Goal: Task Accomplishment & Management: Complete application form

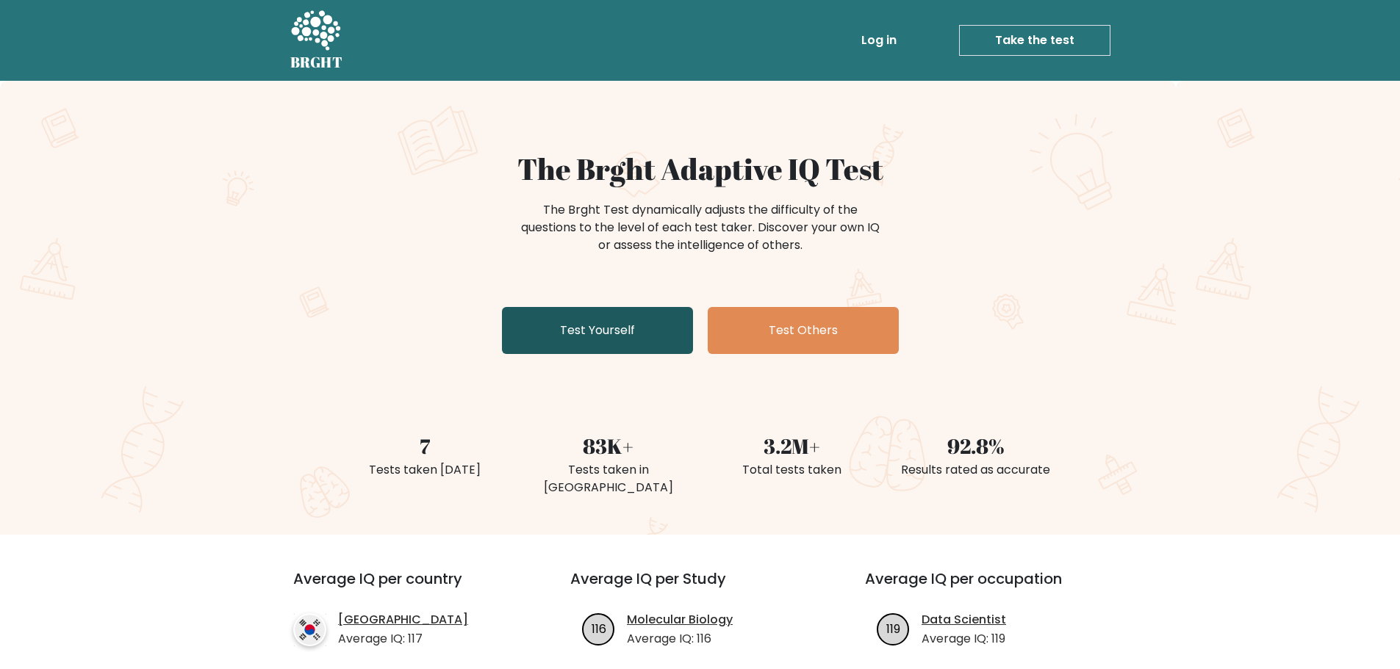
click at [663, 331] on link "Test Yourself" at bounding box center [597, 330] width 191 height 47
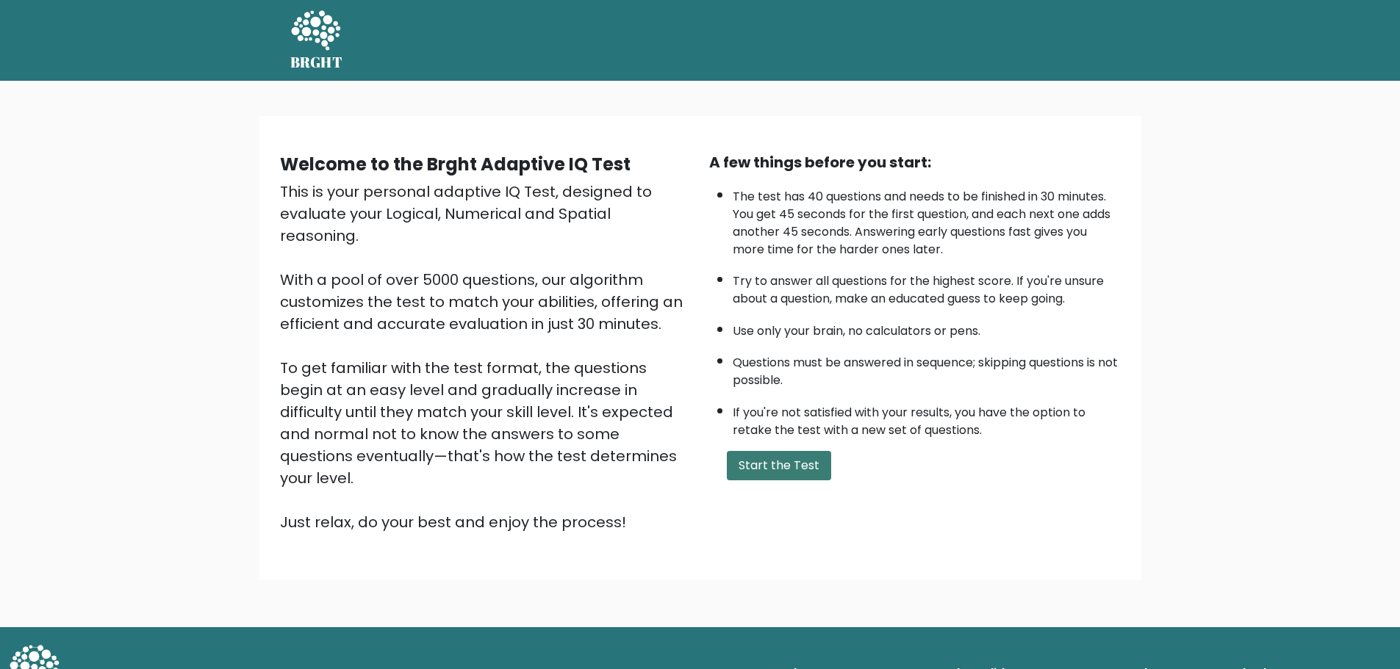
click at [784, 455] on button "Start the Test" at bounding box center [779, 465] width 104 height 29
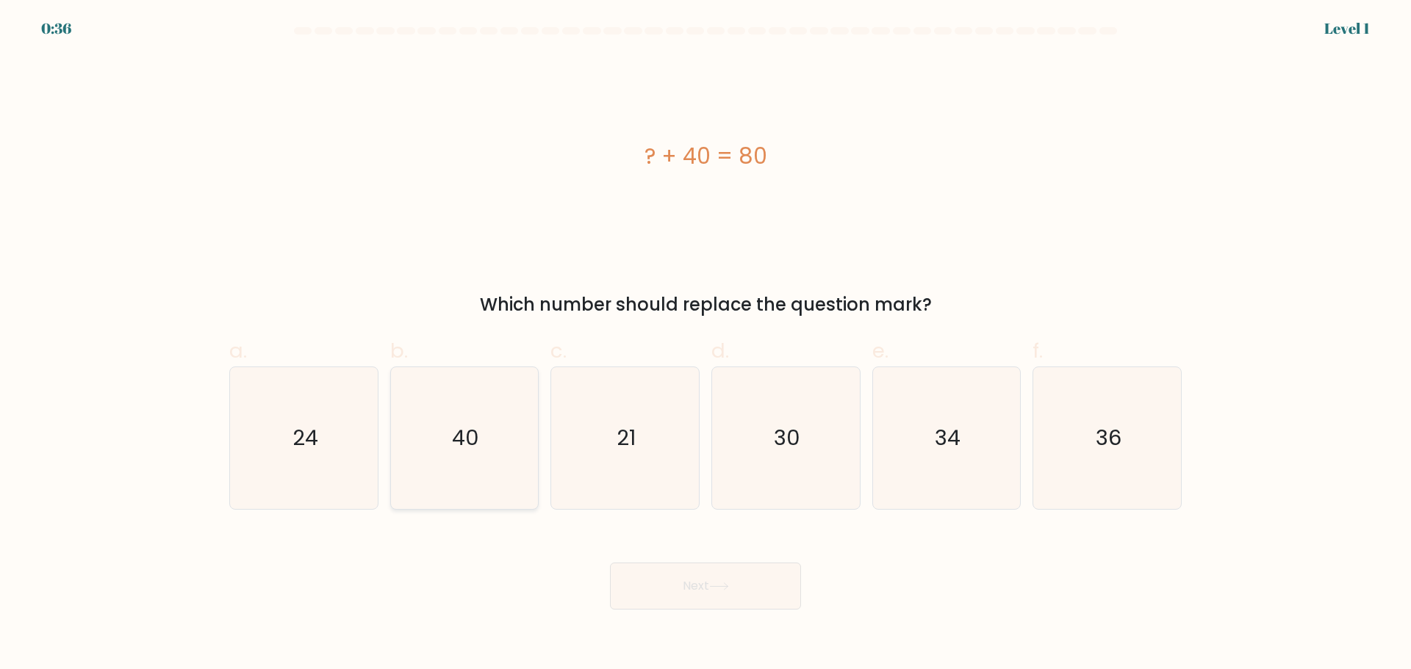
click at [428, 445] on icon "40" at bounding box center [464, 438] width 142 height 142
click at [705, 345] on input "b. 40" at bounding box center [705, 340] width 1 height 10
radio input "true"
click at [727, 584] on icon at bounding box center [719, 586] width 18 height 7
click at [706, 586] on button "Next" at bounding box center [705, 586] width 191 height 47
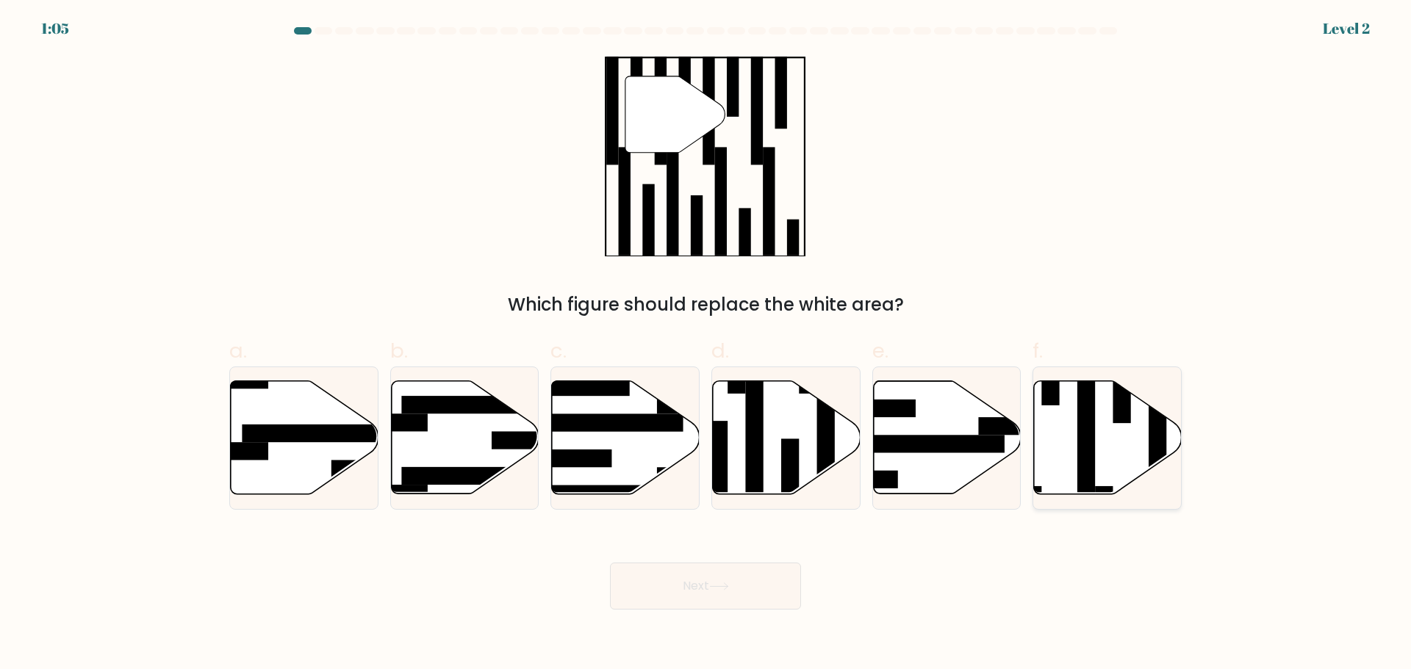
click at [1064, 430] on icon at bounding box center [1108, 437] width 148 height 113
click at [706, 345] on input "f." at bounding box center [705, 340] width 1 height 10
radio input "true"
click at [702, 595] on button "Next" at bounding box center [705, 586] width 191 height 47
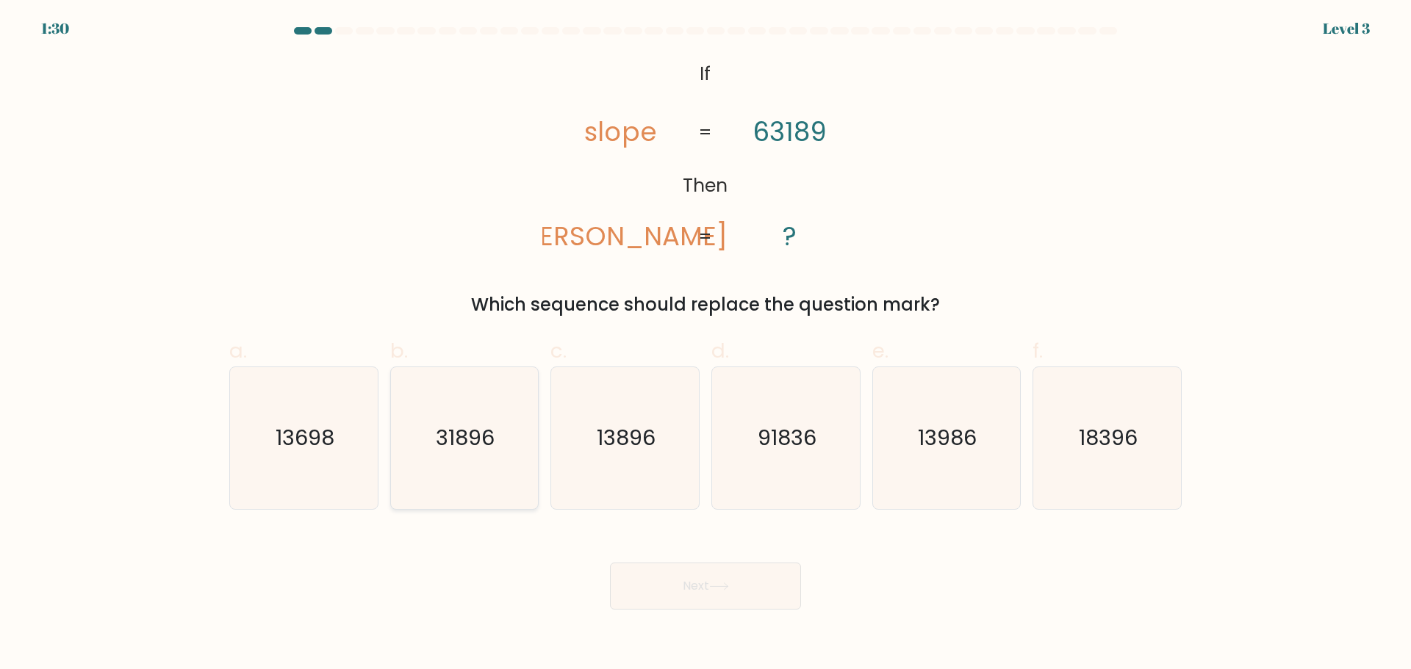
click at [495, 468] on icon "31896" at bounding box center [464, 438] width 142 height 142
click at [705, 345] on input "b. 31896" at bounding box center [705, 340] width 1 height 10
radio input "true"
click at [657, 590] on button "Next" at bounding box center [705, 586] width 191 height 47
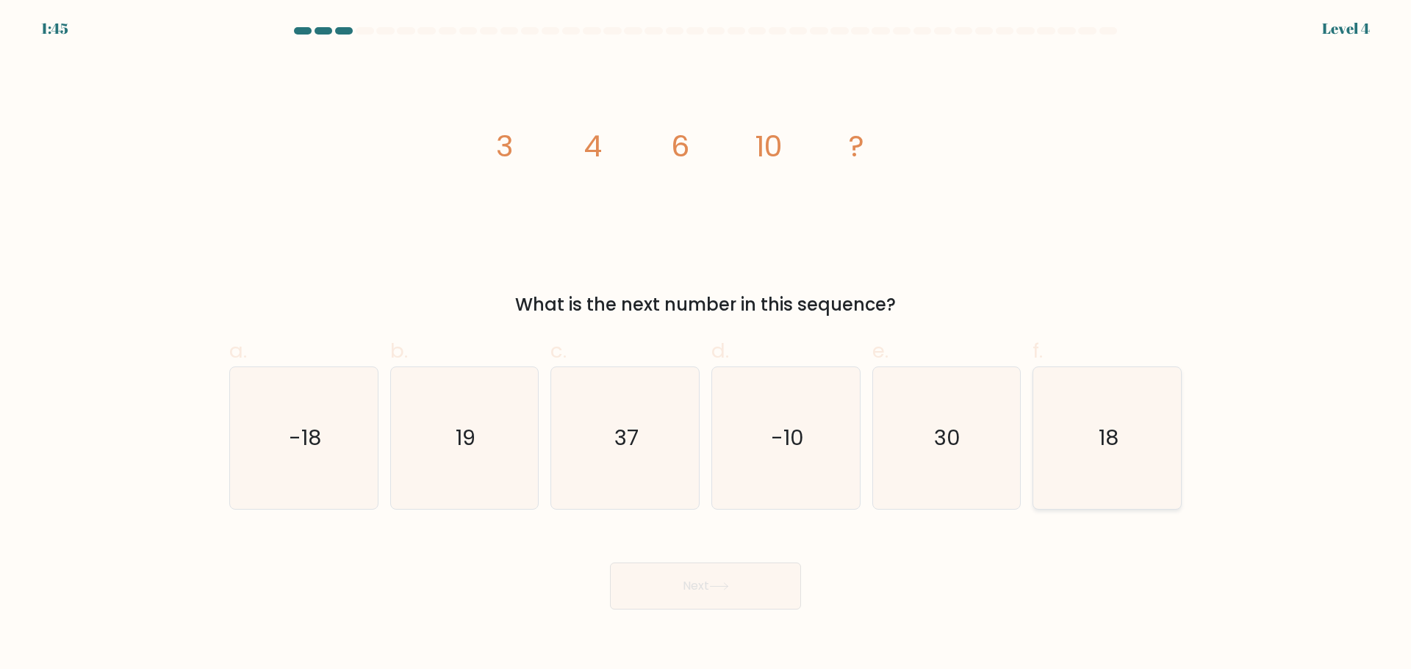
click at [1137, 472] on icon "18" at bounding box center [1107, 438] width 142 height 142
click at [706, 345] on input "f. 18" at bounding box center [705, 340] width 1 height 10
radio input "true"
click at [693, 569] on button "Next" at bounding box center [705, 586] width 191 height 47
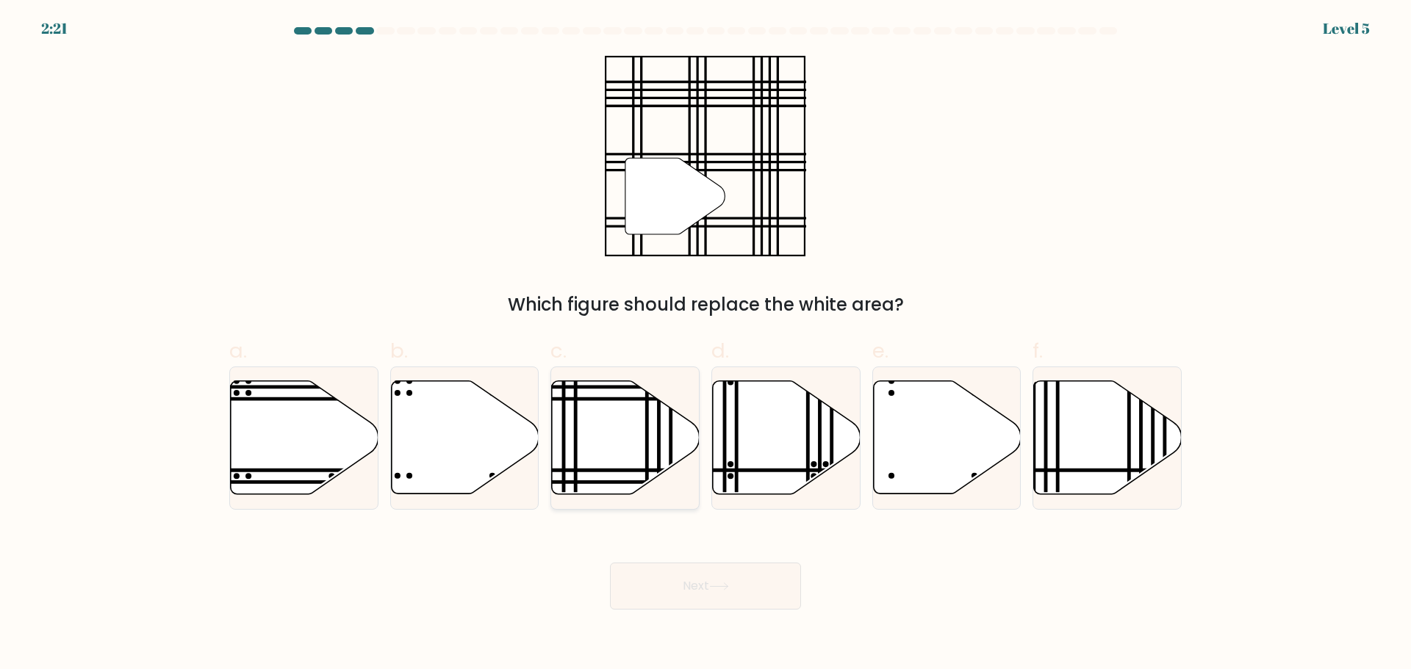
click at [625, 444] on icon at bounding box center [626, 437] width 148 height 113
click at [705, 345] on input "c." at bounding box center [705, 340] width 1 height 10
radio input "true"
click at [706, 573] on button "Next" at bounding box center [705, 586] width 191 height 47
click at [713, 598] on button "Next" at bounding box center [705, 586] width 191 height 47
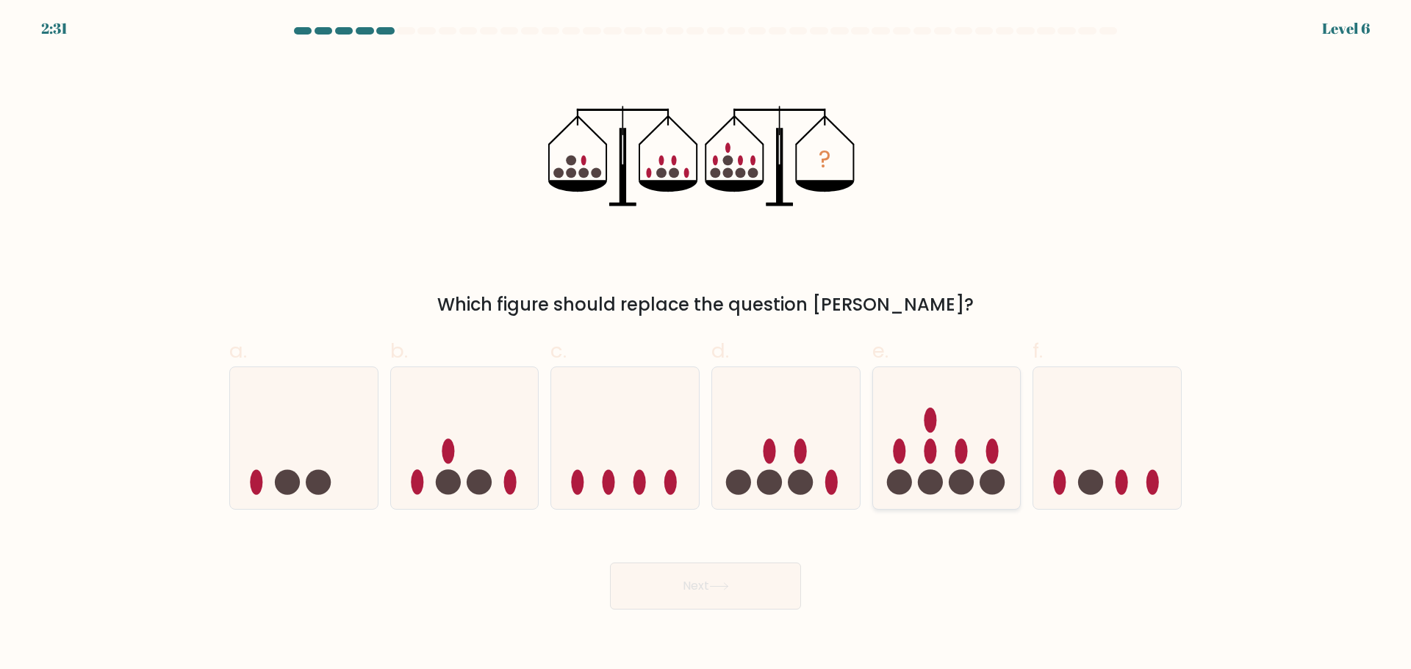
click at [929, 451] on ellipse at bounding box center [929, 451] width 12 height 25
click at [706, 345] on input "e." at bounding box center [705, 340] width 1 height 10
radio input "true"
click at [741, 583] on button "Next" at bounding box center [705, 586] width 191 height 47
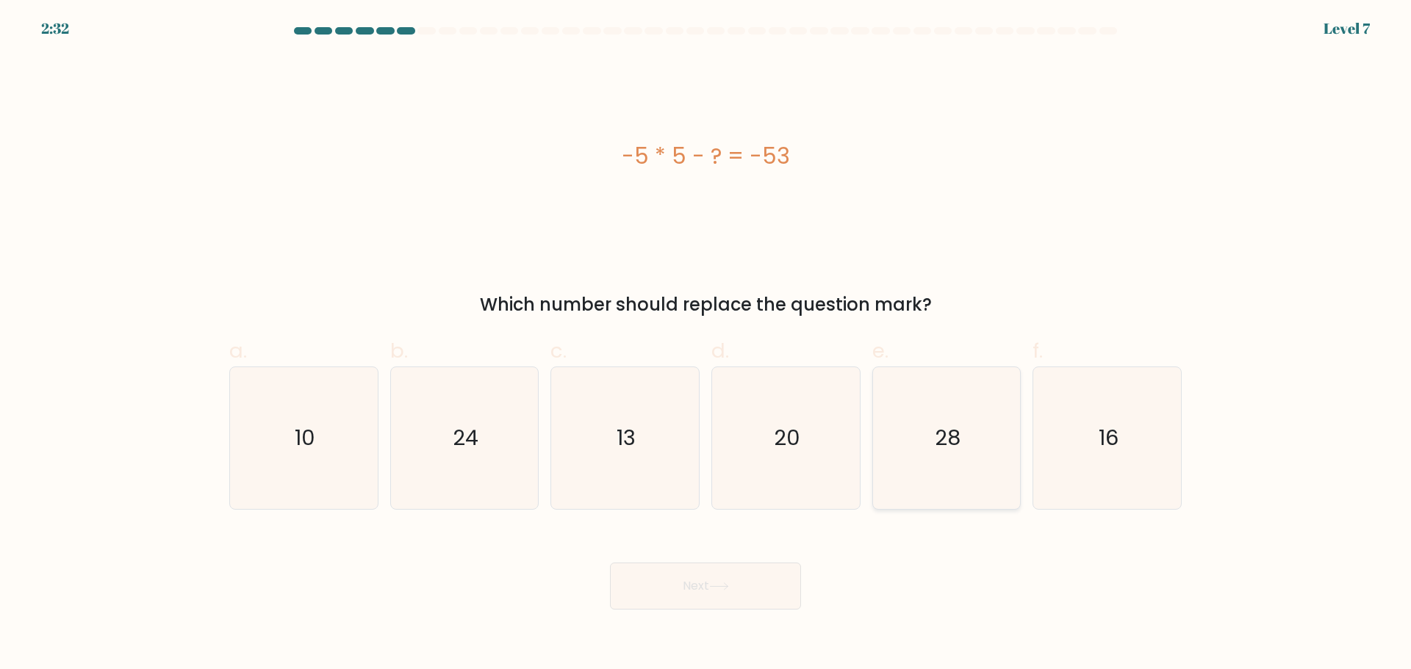
click at [991, 439] on icon "28" at bounding box center [946, 438] width 142 height 142
click at [706, 345] on input "e. 28" at bounding box center [705, 340] width 1 height 10
radio input "true"
click at [743, 597] on button "Next" at bounding box center [705, 586] width 191 height 47
click at [690, 573] on button "Next" at bounding box center [705, 586] width 191 height 47
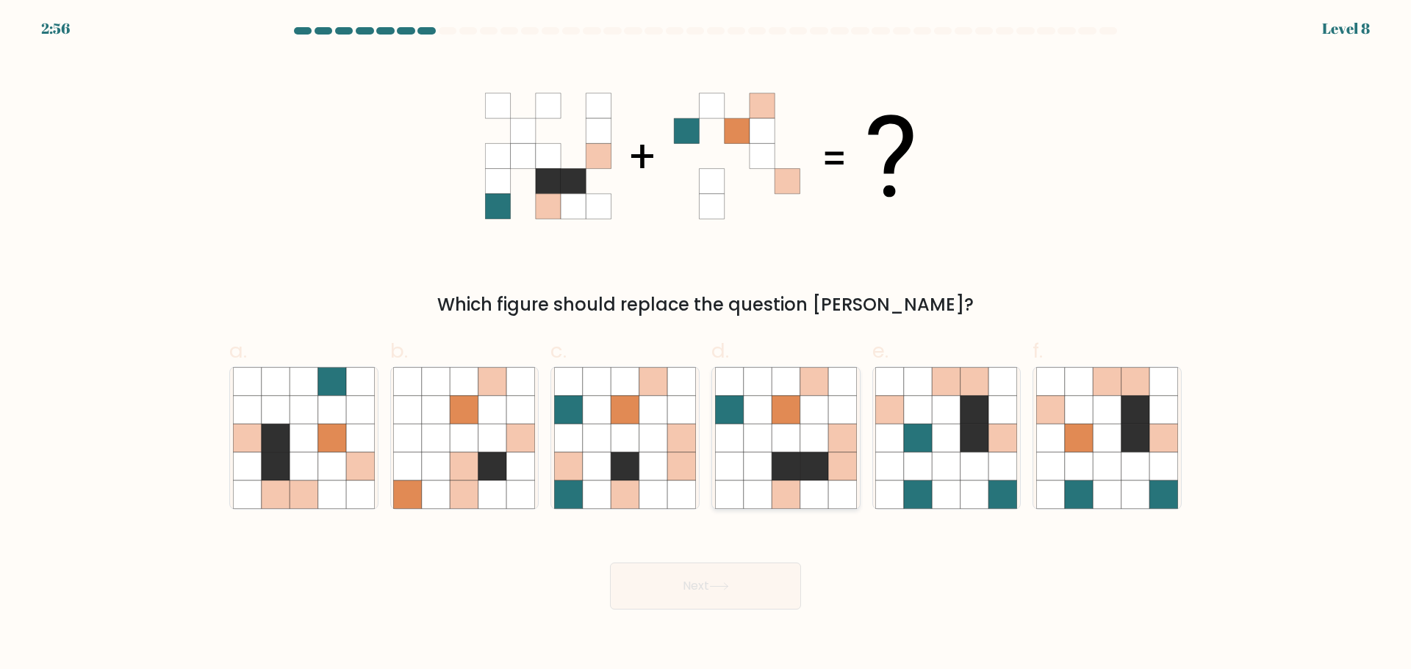
click at [780, 445] on icon at bounding box center [785, 438] width 28 height 28
click at [706, 345] on input "d." at bounding box center [705, 340] width 1 height 10
radio input "true"
click at [624, 458] on icon at bounding box center [625, 466] width 28 height 28
click at [705, 345] on input "c." at bounding box center [705, 340] width 1 height 10
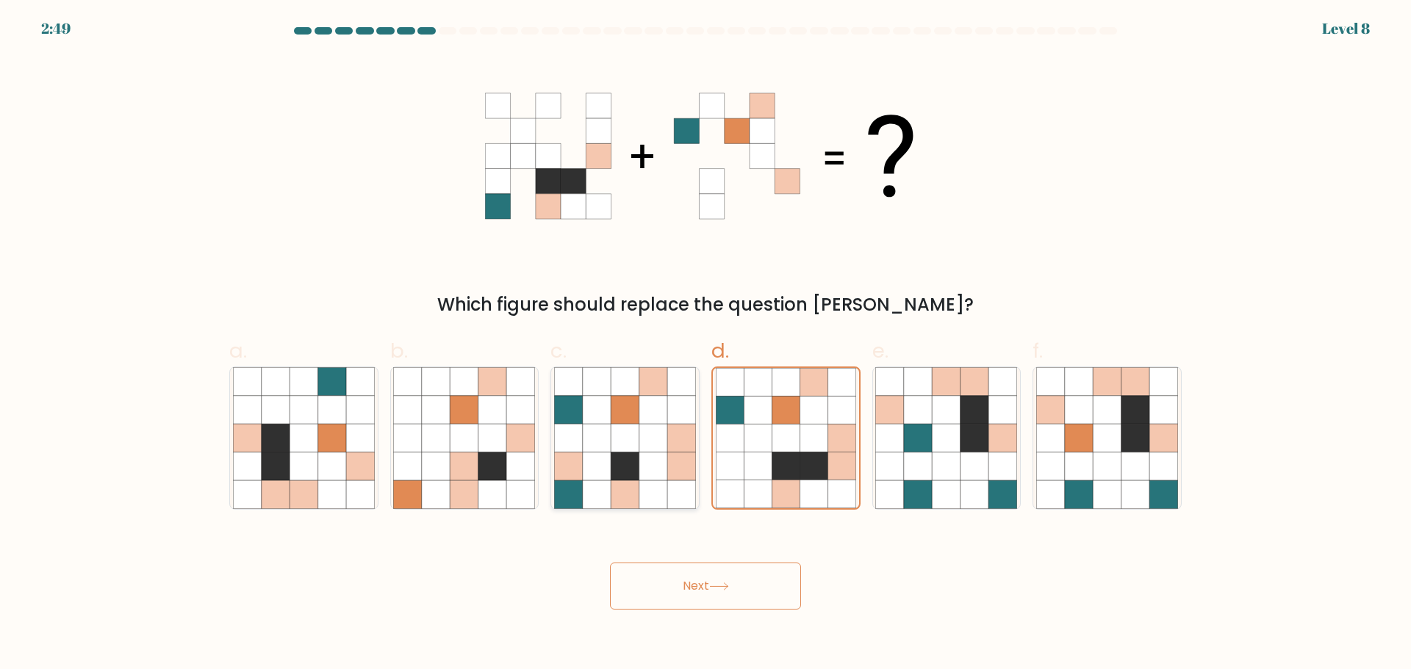
radio input "true"
click at [1129, 503] on icon at bounding box center [1135, 494] width 28 height 28
click at [706, 345] on input "f." at bounding box center [705, 340] width 1 height 10
radio input "true"
click at [712, 583] on button "Next" at bounding box center [705, 586] width 191 height 47
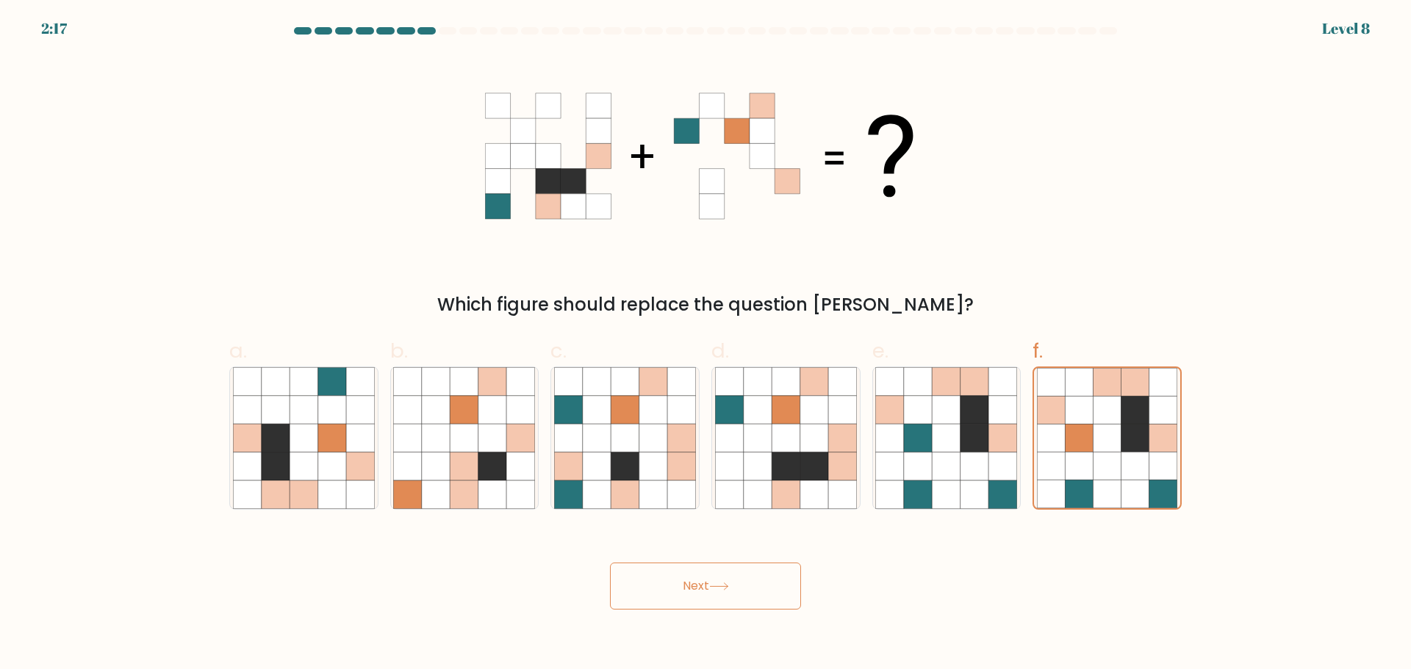
click at [717, 573] on button "Next" at bounding box center [705, 586] width 191 height 47
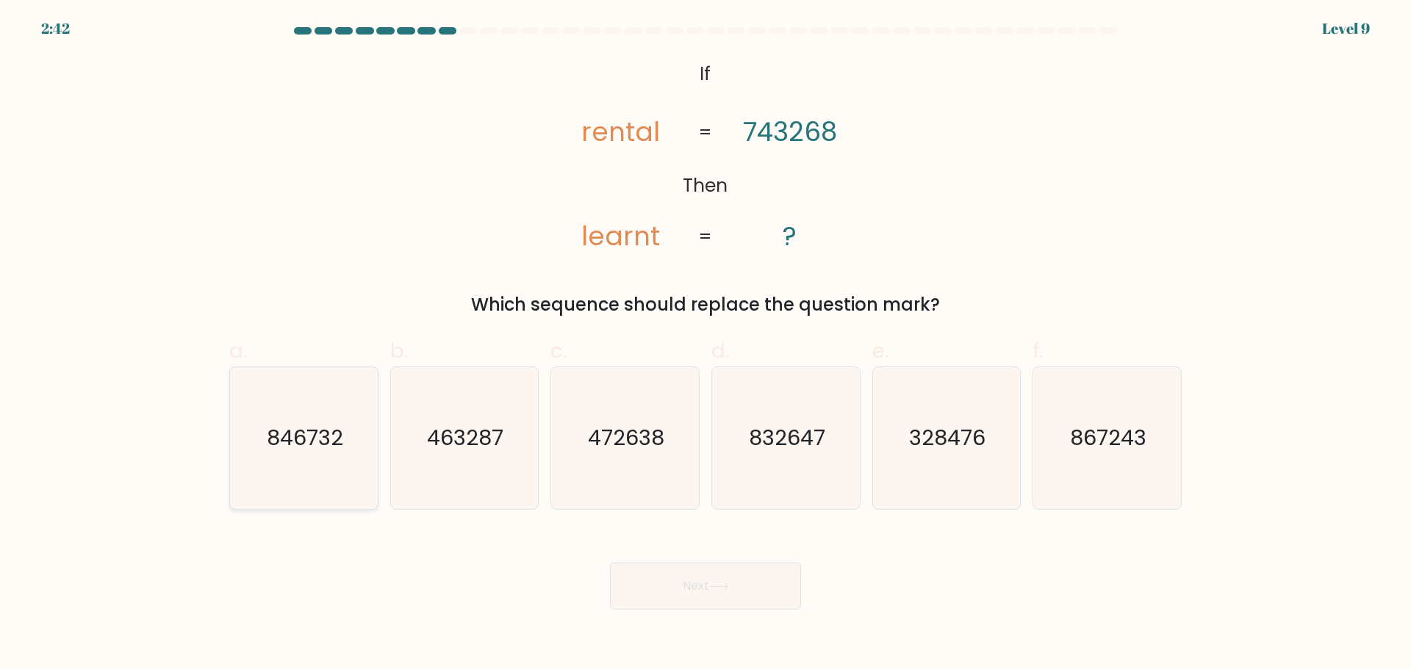
click at [328, 492] on icon "846732" at bounding box center [304, 438] width 142 height 142
click at [705, 345] on input "a. 846732" at bounding box center [705, 340] width 1 height 10
radio input "true"
click at [690, 571] on button "Next" at bounding box center [705, 586] width 191 height 47
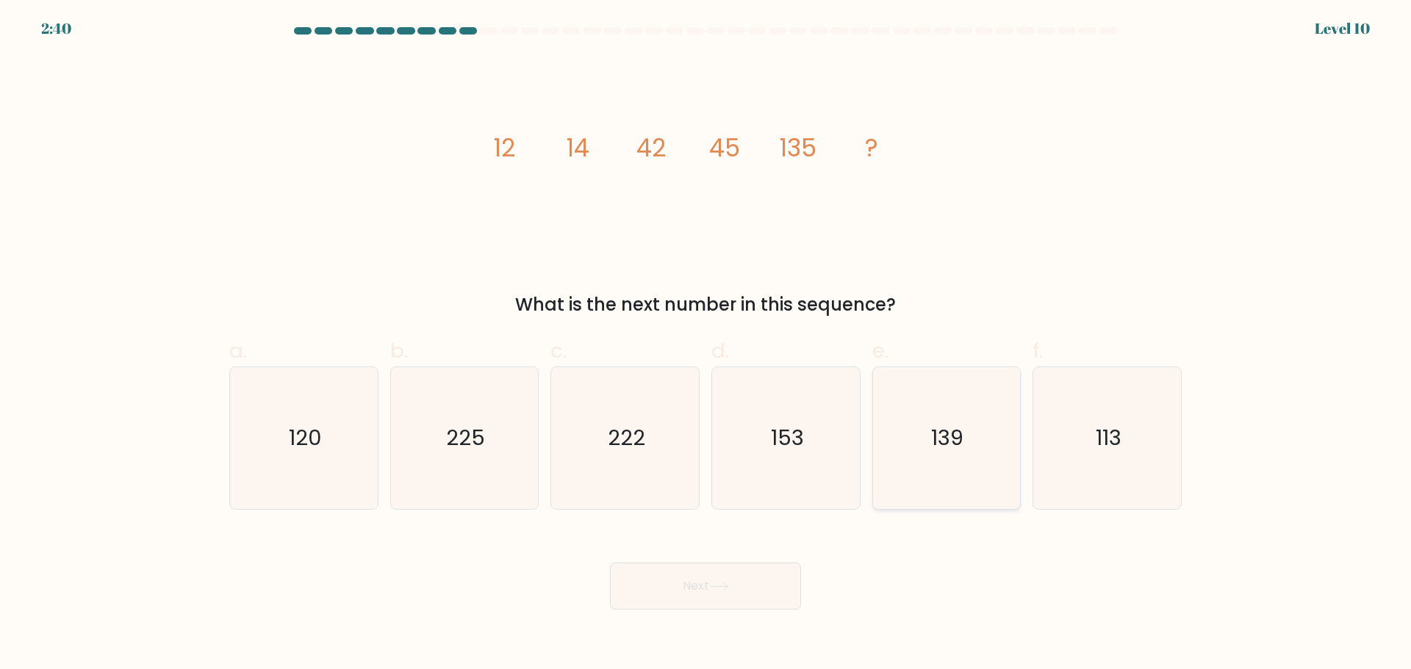
click at [985, 464] on icon "139" at bounding box center [946, 438] width 142 height 142
click at [706, 345] on input "e. 139" at bounding box center [705, 340] width 1 height 10
radio input "true"
click at [670, 597] on button "Next" at bounding box center [705, 586] width 191 height 47
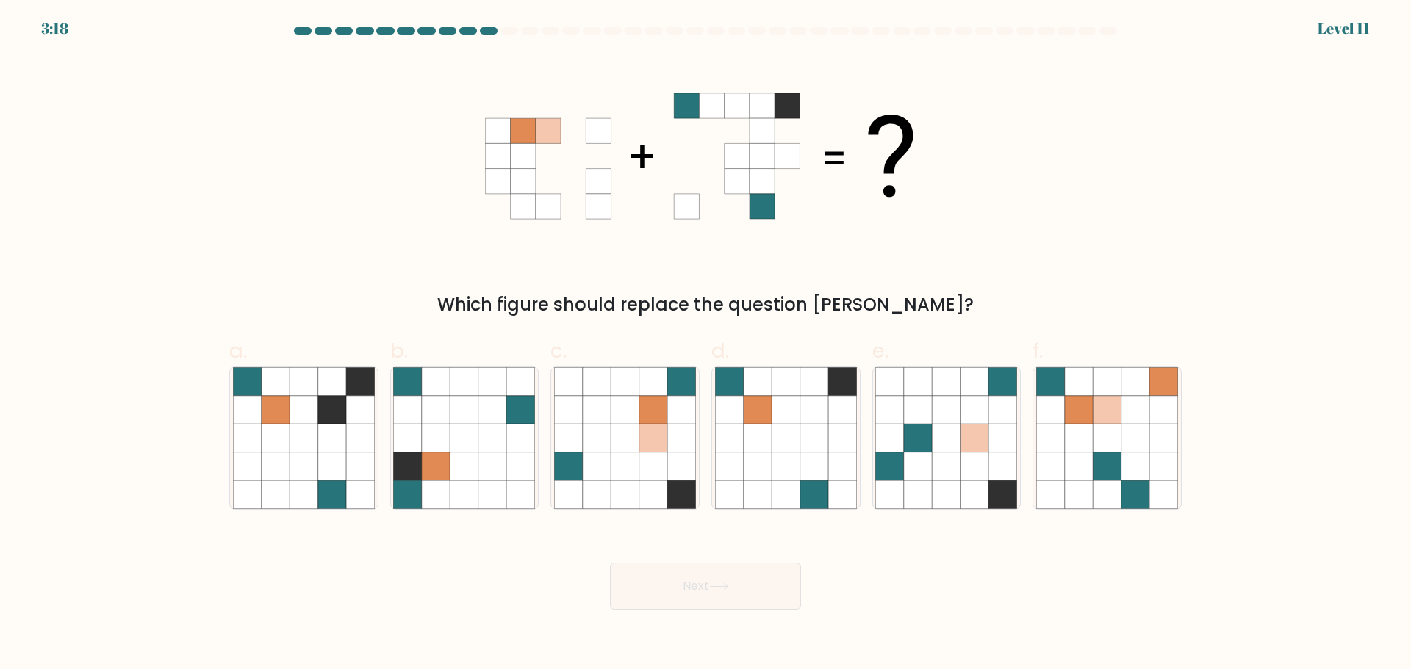
drag, startPoint x: 1139, startPoint y: 17, endPoint x: 599, endPoint y: 26, distance: 539.3
click at [599, 26] on div "3:18 Level 11" at bounding box center [705, 20] width 1411 height 40
